Goal: Find specific page/section: Find specific page/section

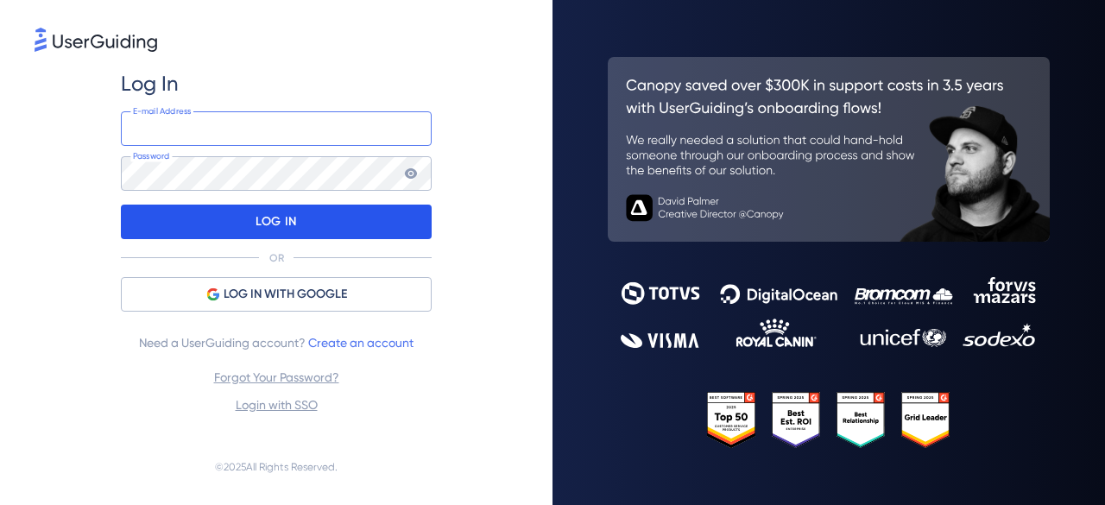
type input "[PERSON_NAME][EMAIL_ADDRESS][DOMAIN_NAME]"
click at [376, 208] on div "LOG IN" at bounding box center [276, 222] width 311 height 35
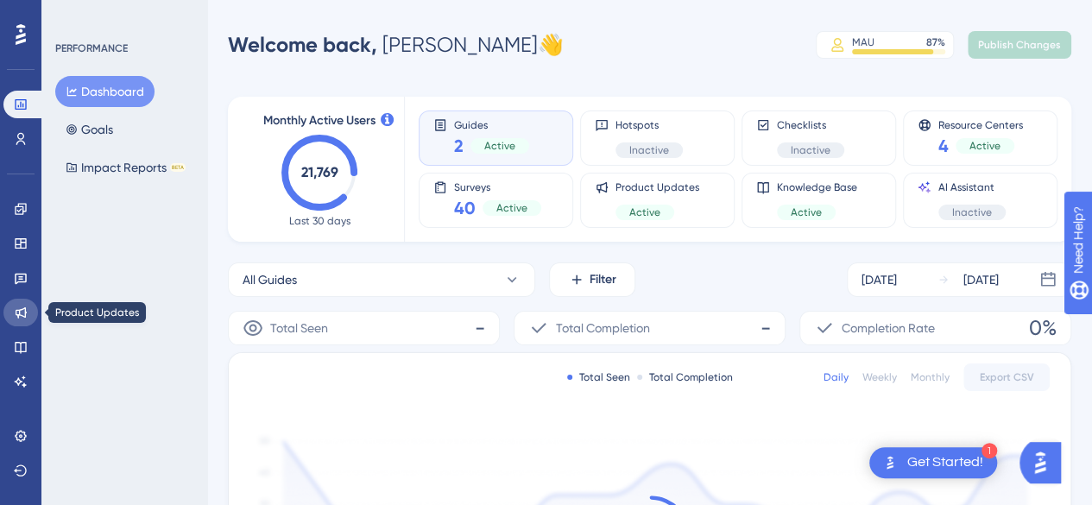
click at [19, 312] on icon at bounding box center [21, 312] width 11 height 11
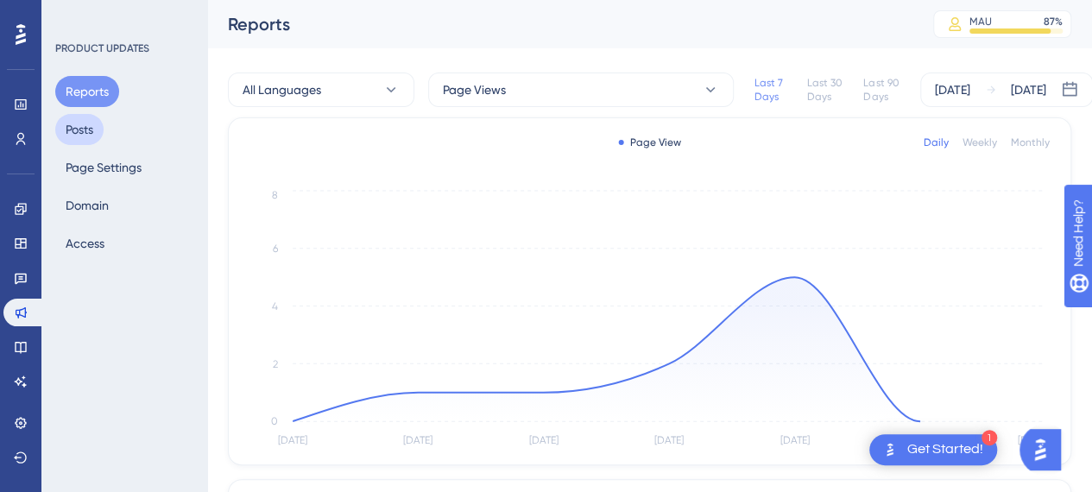
click at [89, 129] on button "Posts" at bounding box center [79, 129] width 48 height 31
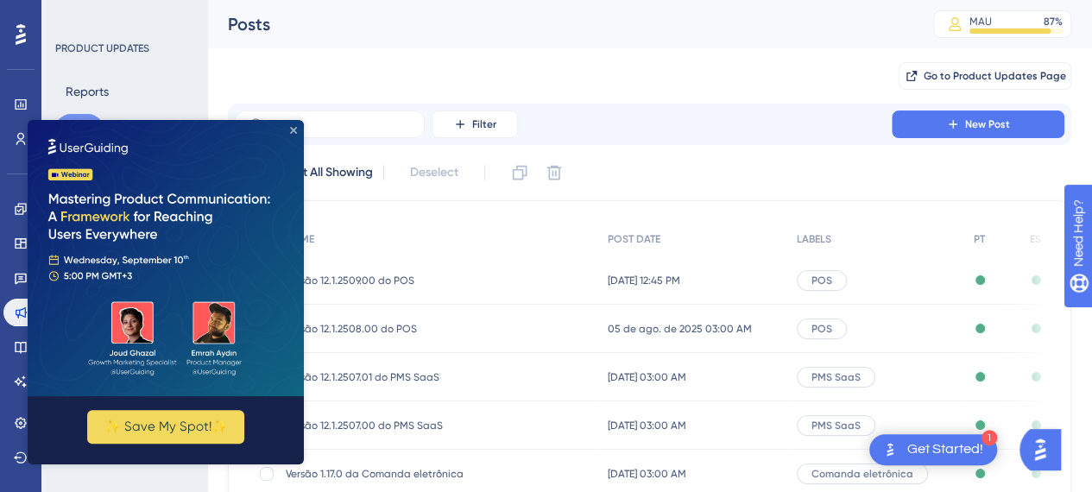
click at [295, 131] on icon "Close Preview" at bounding box center [293, 130] width 7 height 7
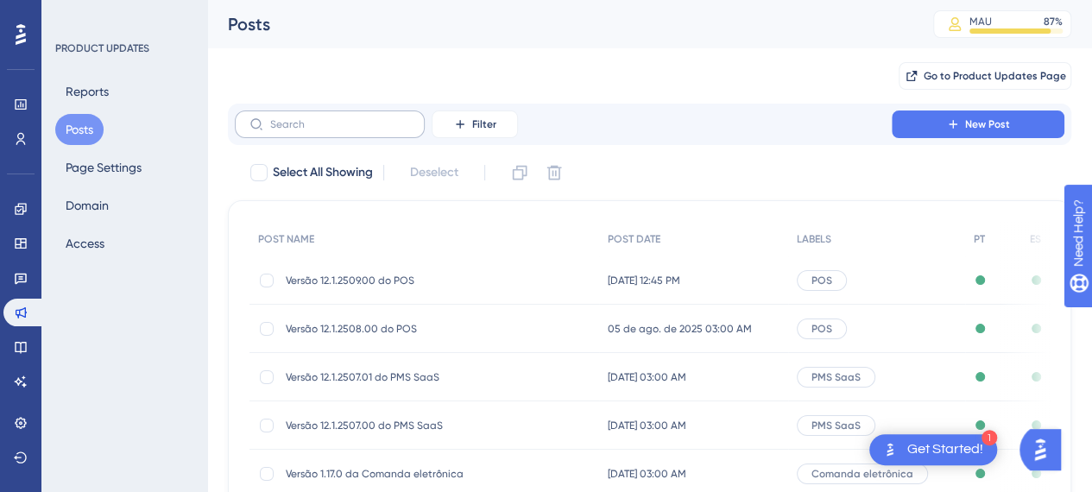
click at [268, 128] on label at bounding box center [330, 124] width 190 height 28
click at [270, 128] on input "text" at bounding box center [340, 124] width 140 height 12
click at [606, 121] on div "Filter New Post" at bounding box center [650, 124] width 830 height 28
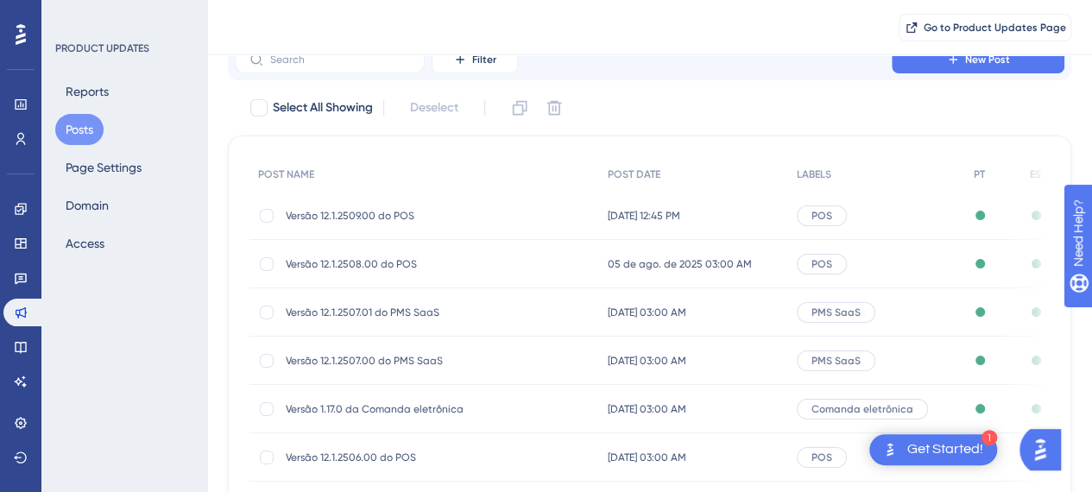
scroll to position [173, 0]
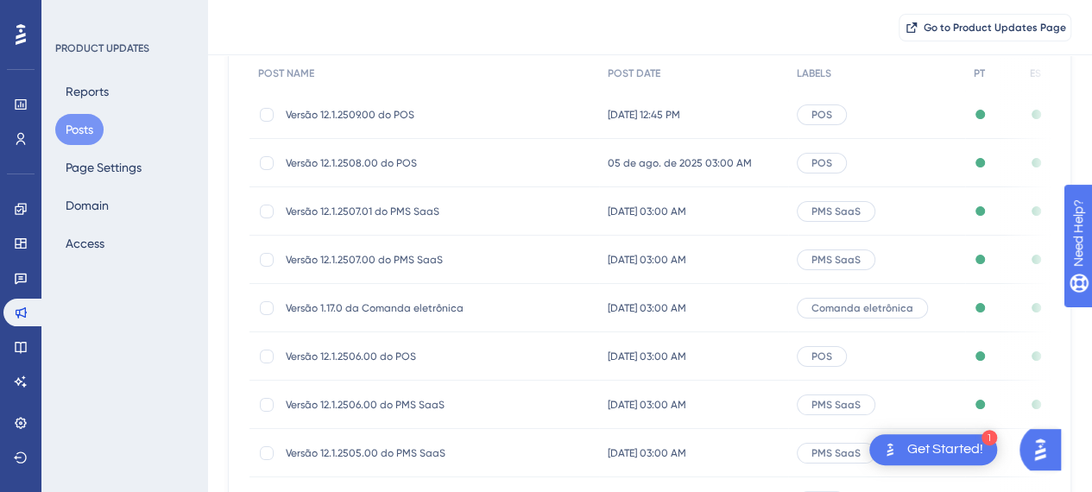
click at [412, 113] on span "Versão 12.1.2509.00 do POS" at bounding box center [424, 115] width 276 height 14
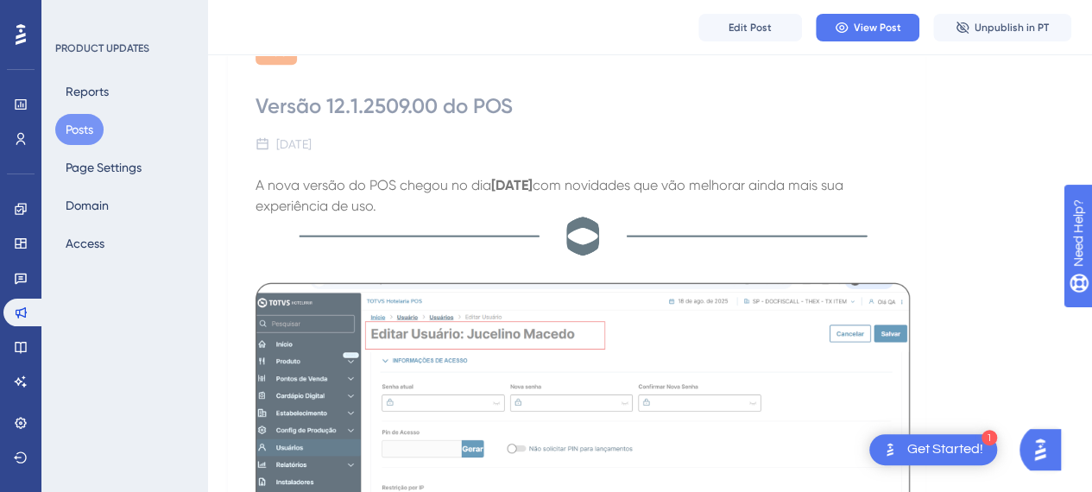
scroll to position [518, 0]
